Goal: Check status: Check status

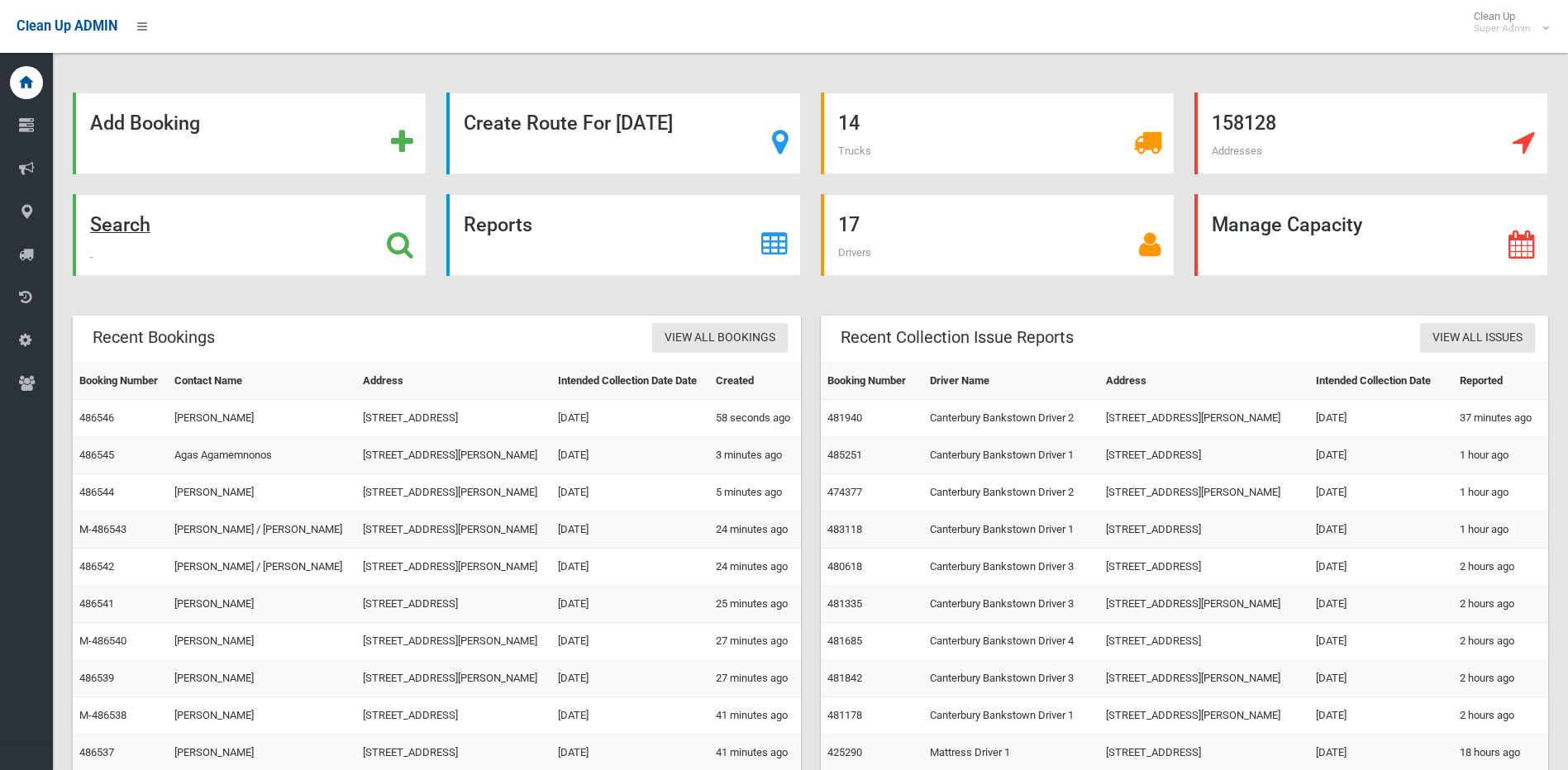
click at [398, 235] on icon at bounding box center [400, 245] width 27 height 28
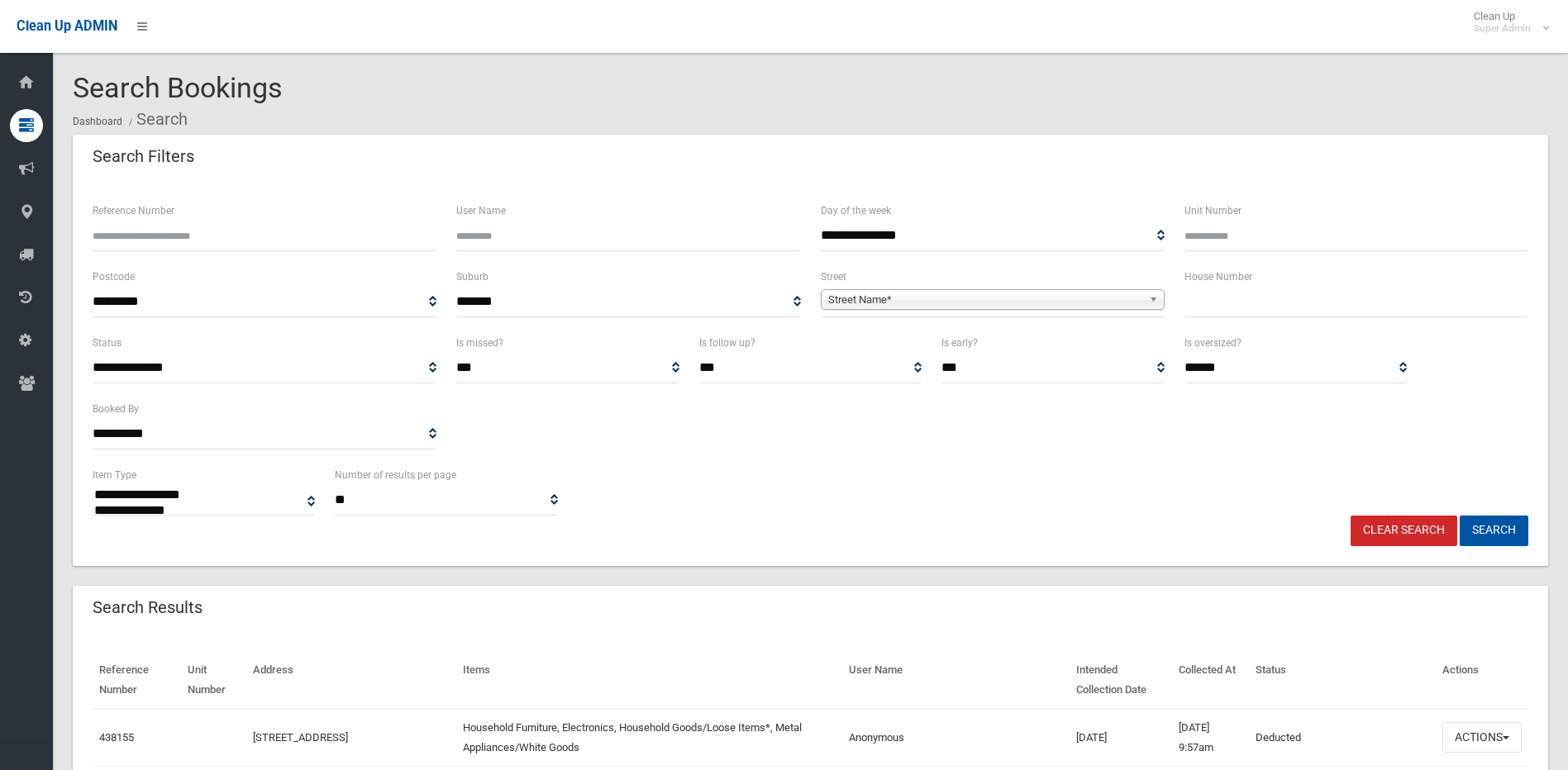
select select
click at [154, 244] on input "Reference Number" at bounding box center [265, 235] width 344 height 31
type input "******"
click at [1460, 516] on button "Search" at bounding box center [1495, 531] width 69 height 31
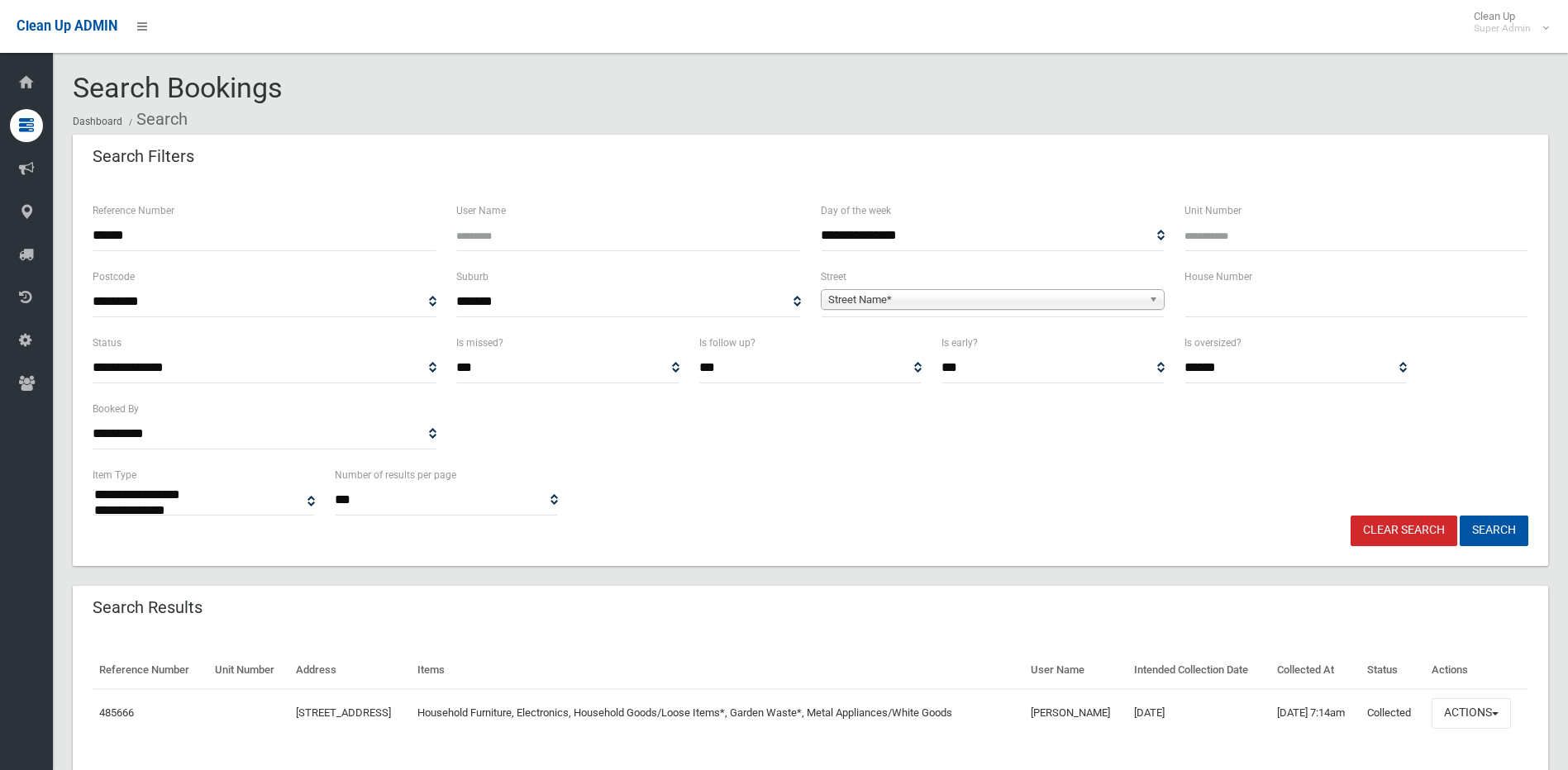
select select
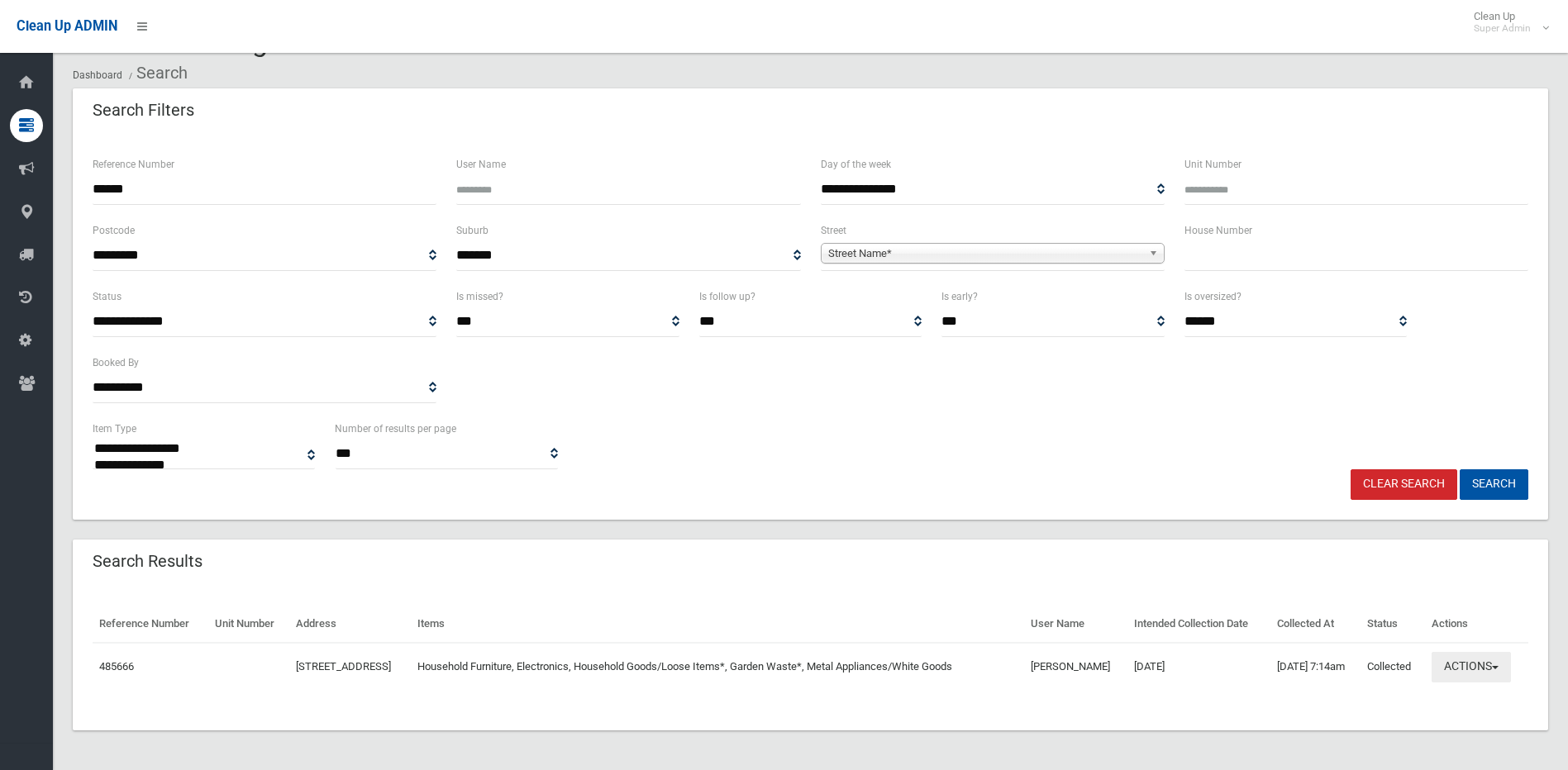
click at [1471, 672] on button "Actions" at bounding box center [1471, 667] width 80 height 31
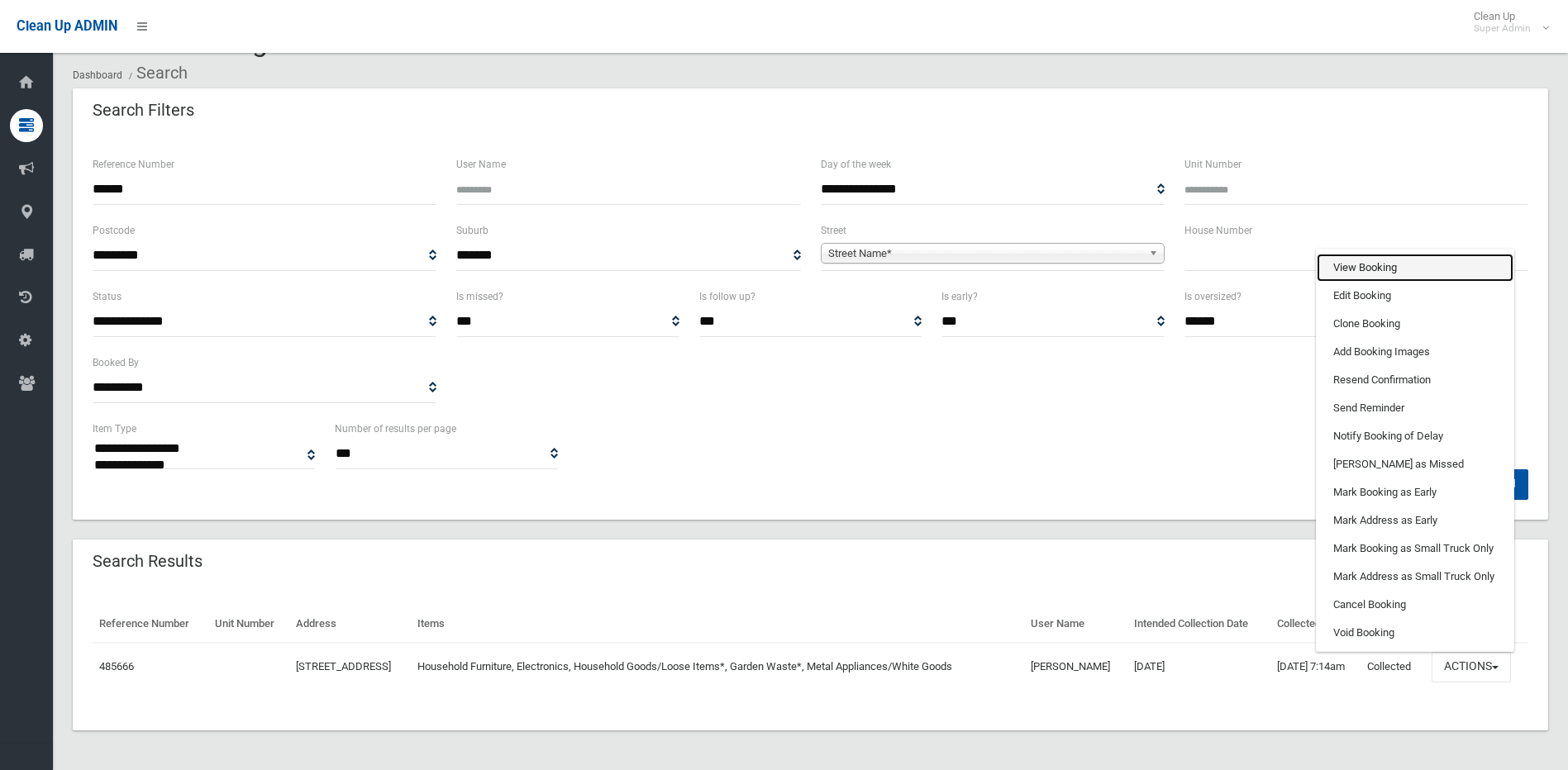
click at [1382, 264] on link "View Booking" at bounding box center [1416, 268] width 197 height 28
